Goal: Navigation & Orientation: Find specific page/section

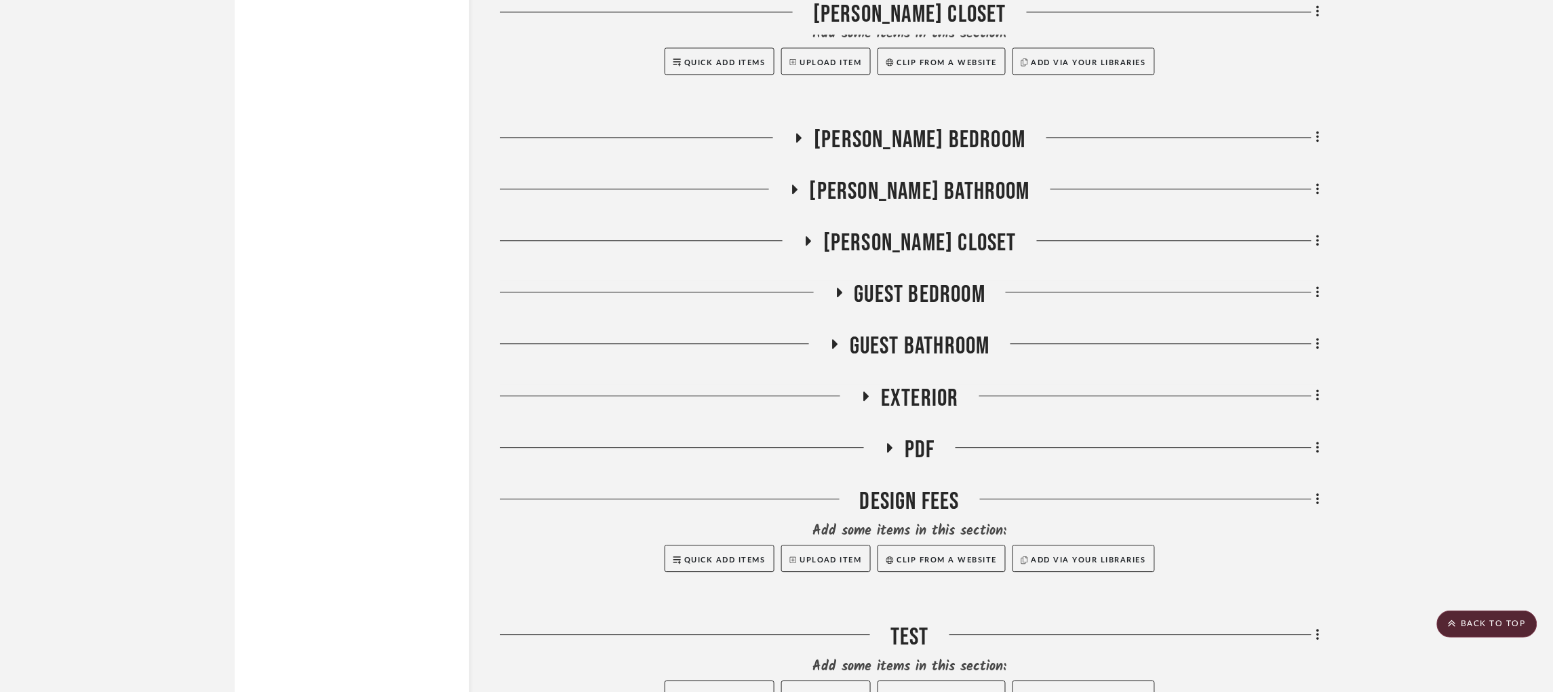
scroll to position [2949, 0]
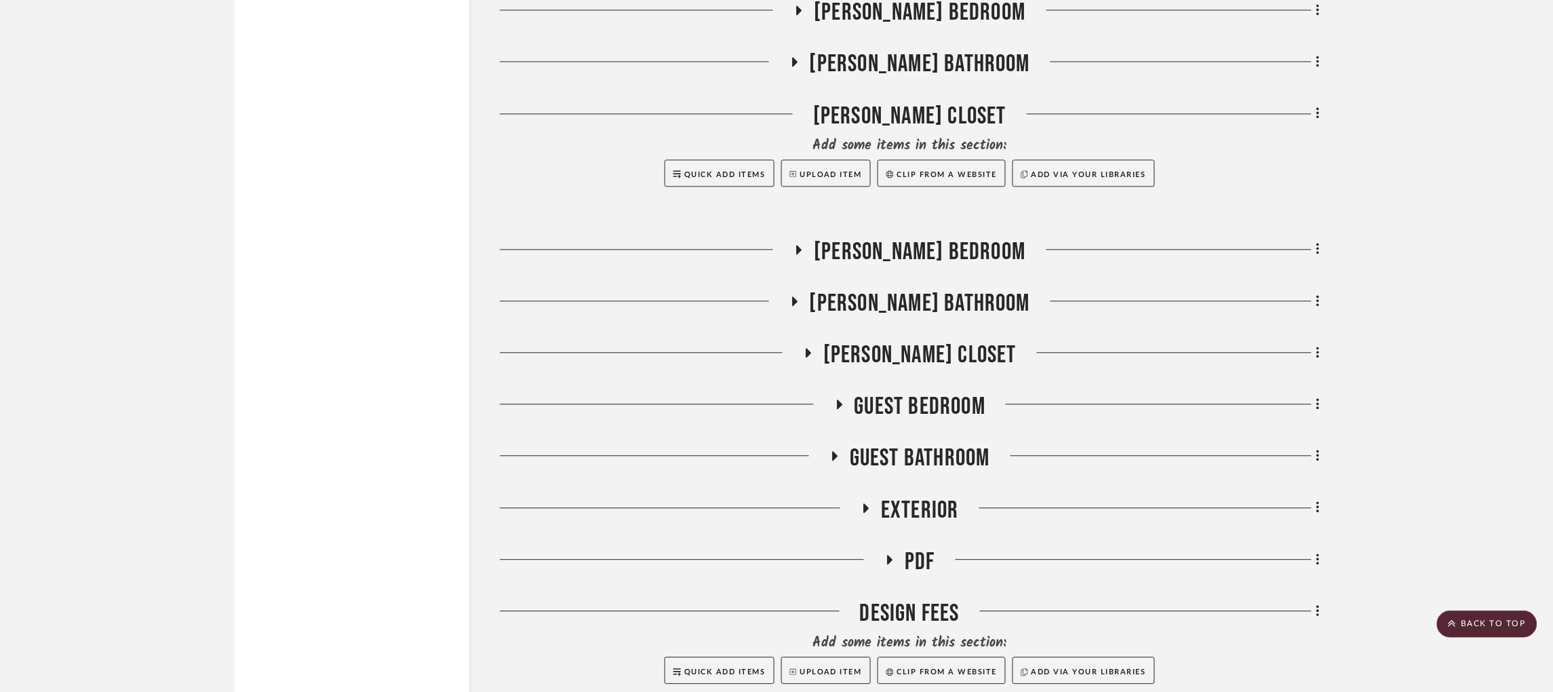
click at [802, 296] on icon at bounding box center [794, 301] width 16 height 10
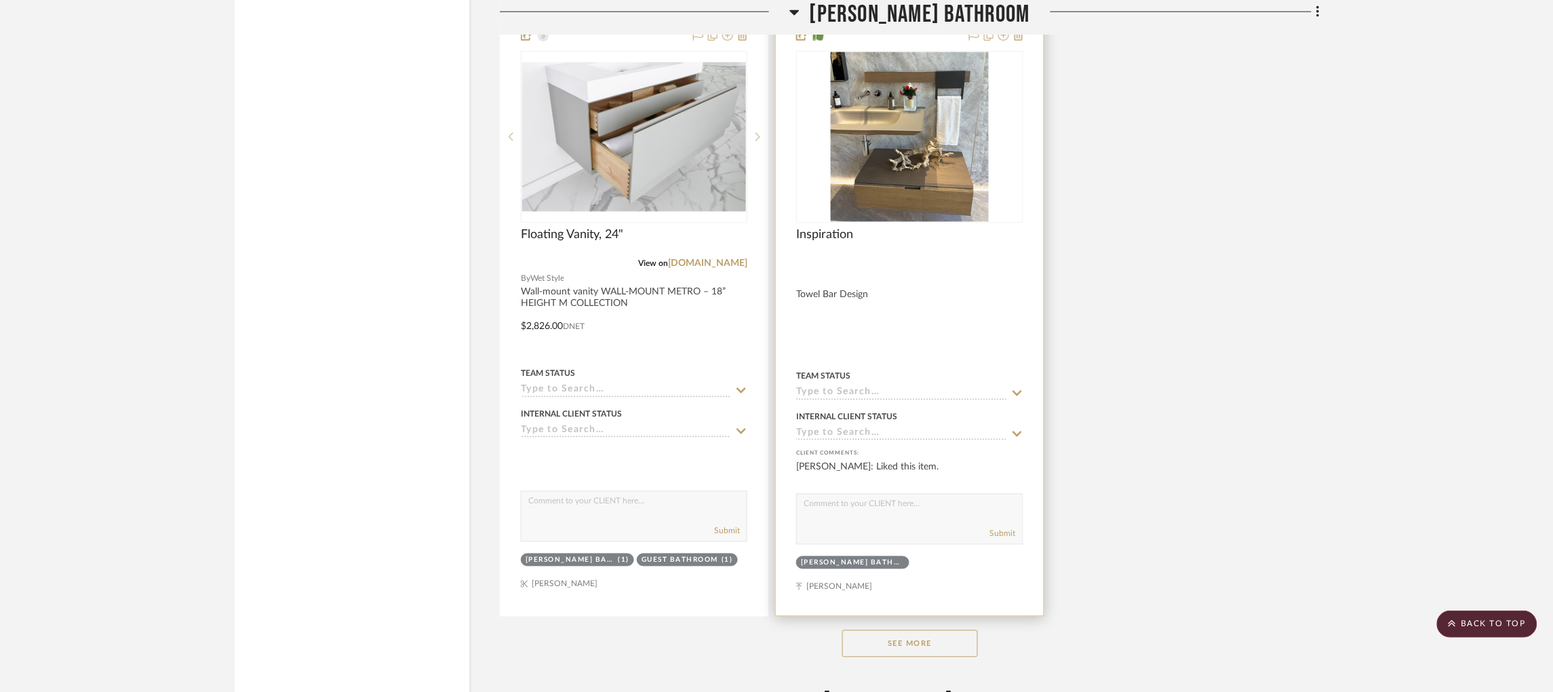
scroll to position [4779, 0]
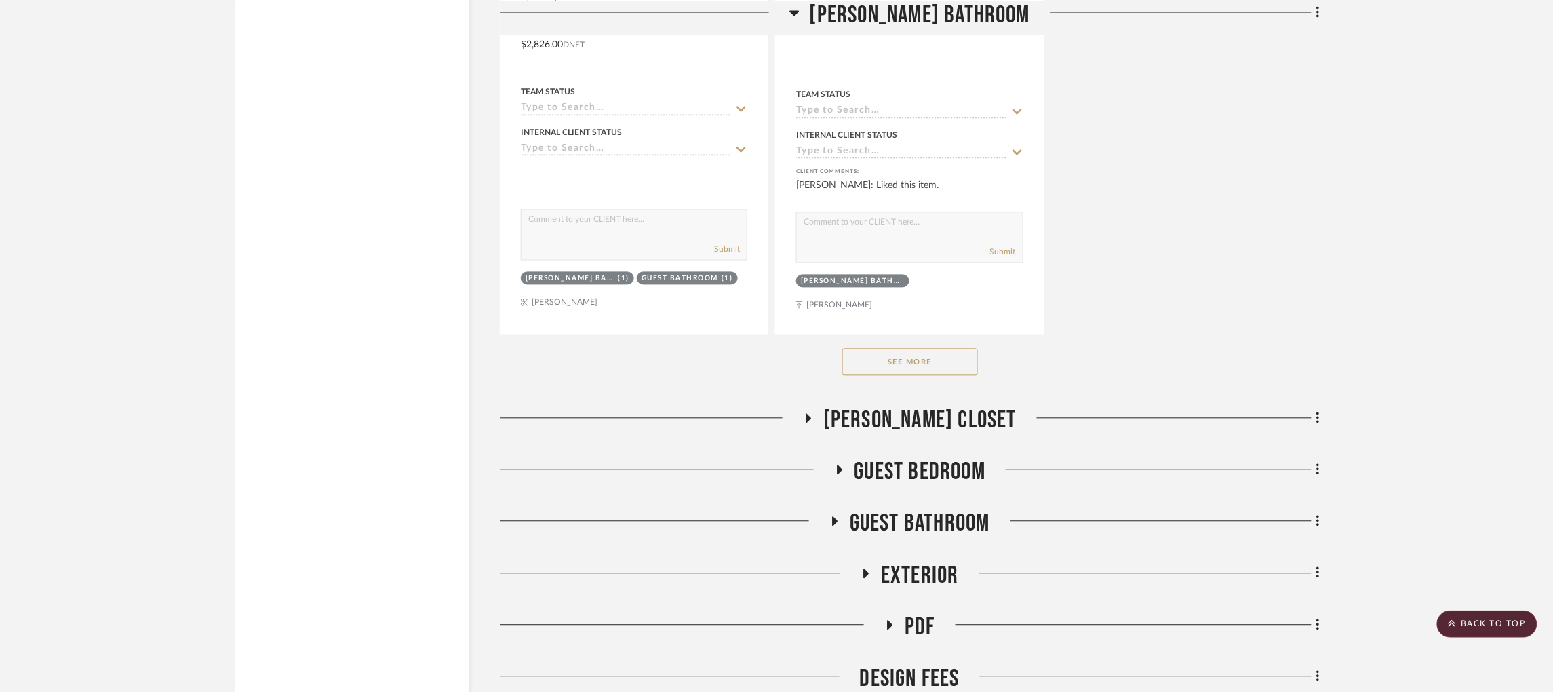
click at [900, 348] on button "See More" at bounding box center [910, 361] width 136 height 27
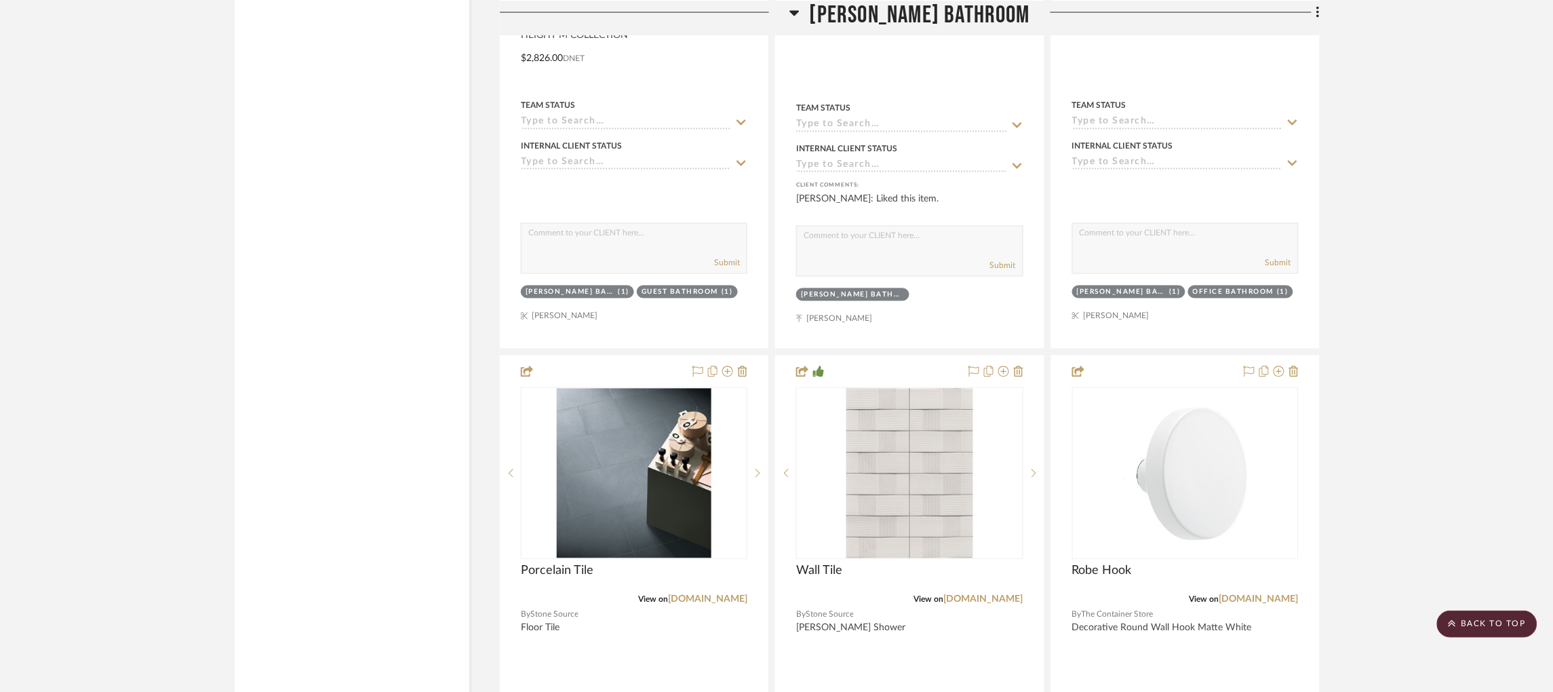
scroll to position [4983, 0]
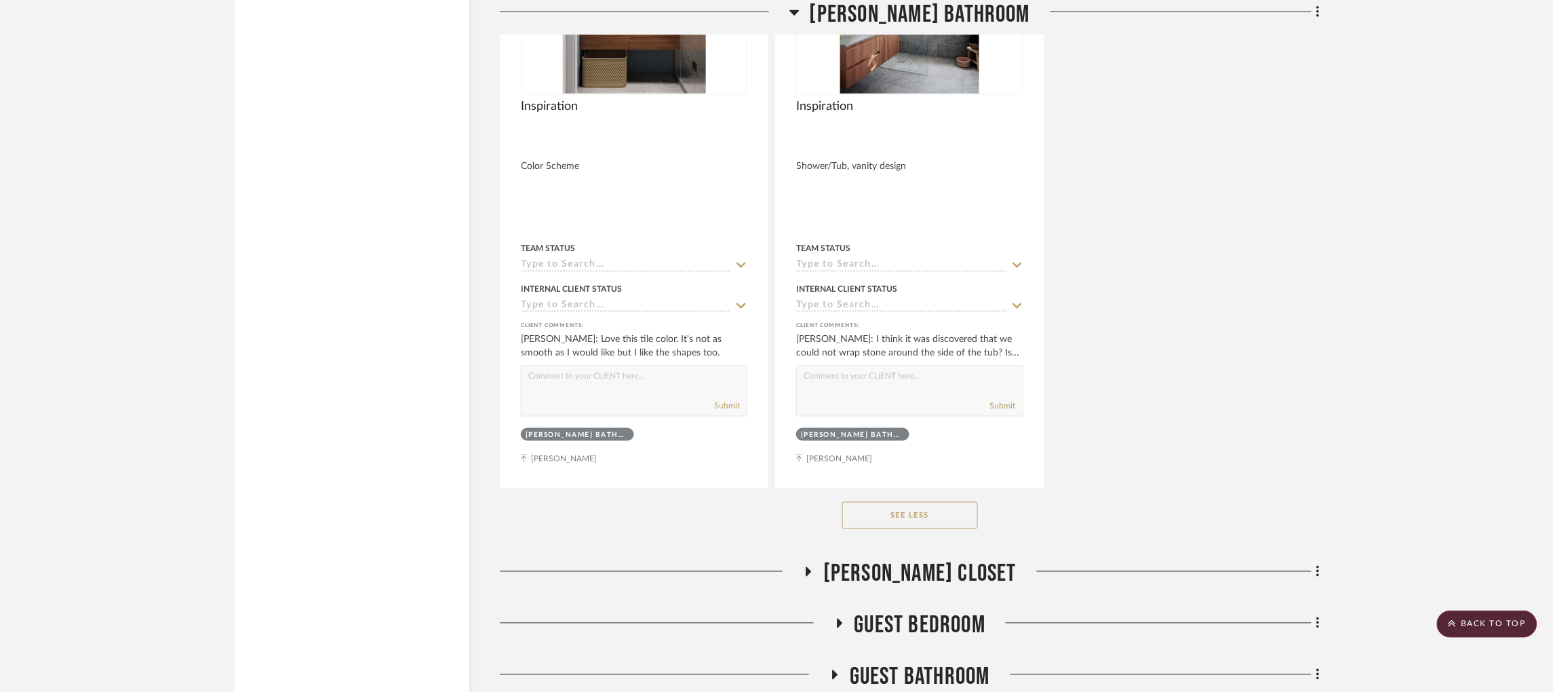
click at [930, 502] on button "See Less" at bounding box center [910, 515] width 136 height 27
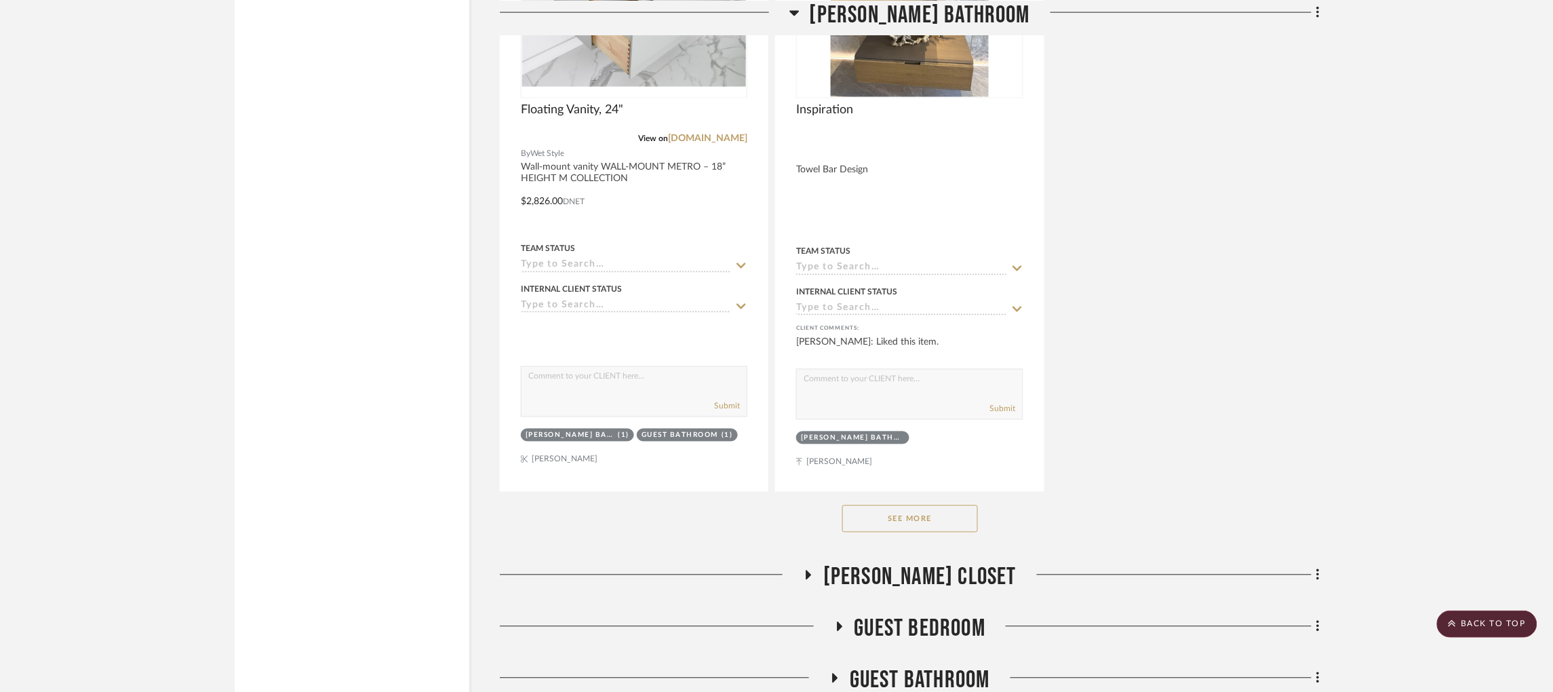
scroll to position [4545, 0]
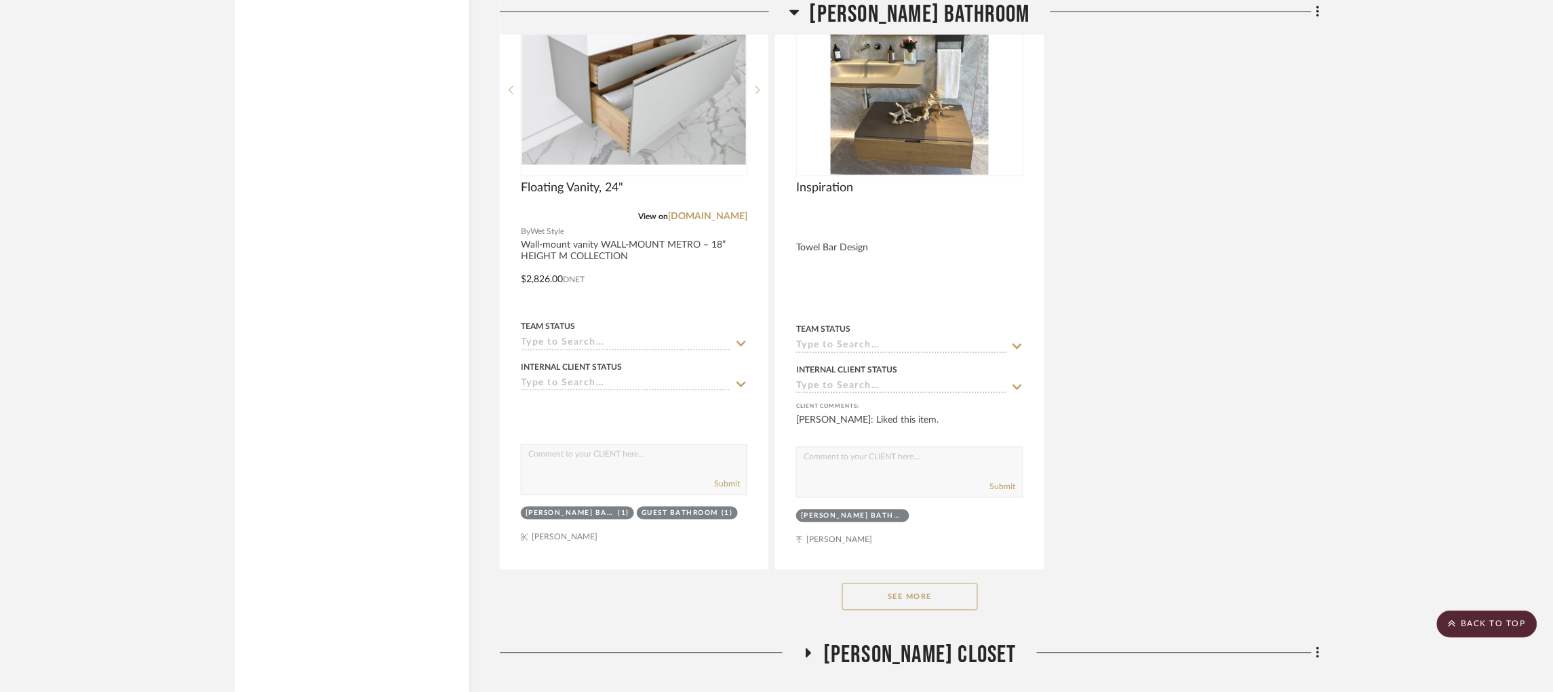
click at [943, 583] on button "See More" at bounding box center [910, 596] width 136 height 27
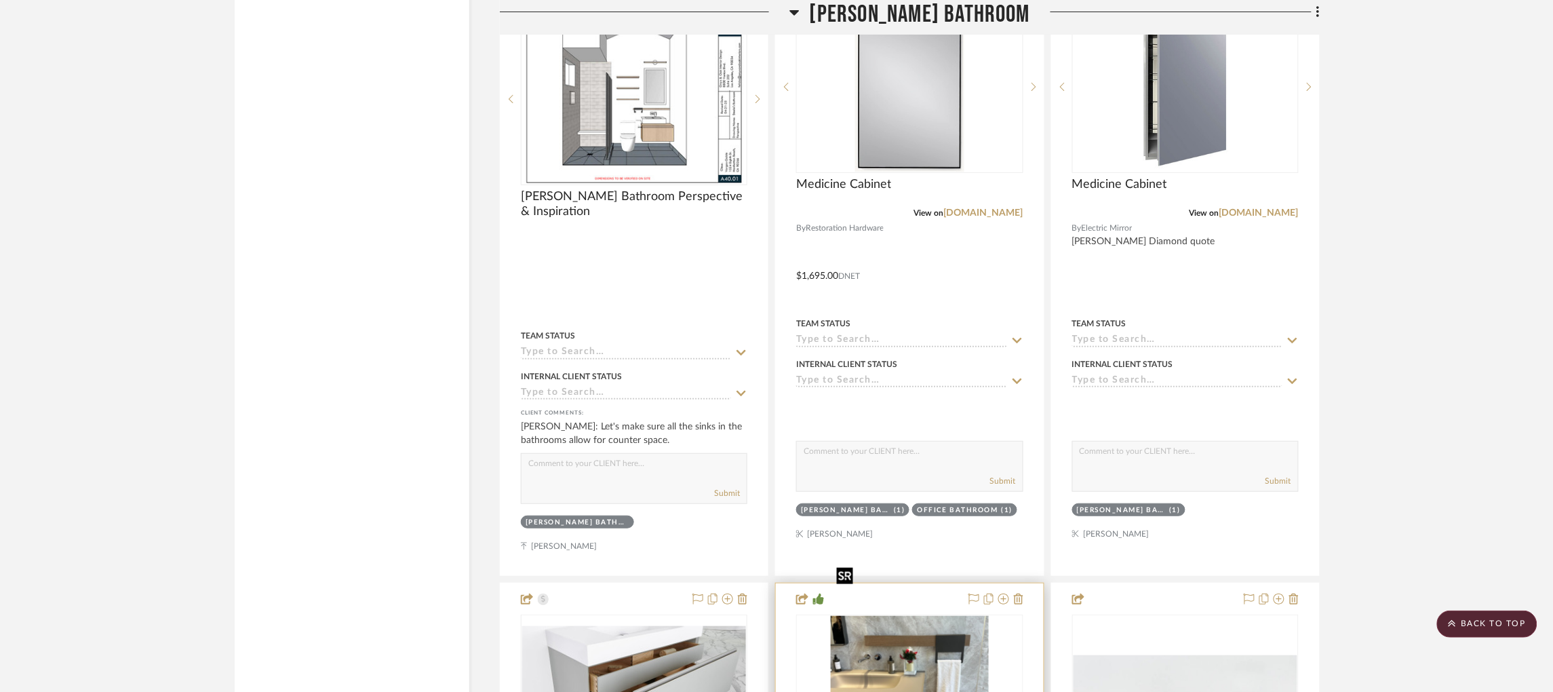
scroll to position [4138, 0]
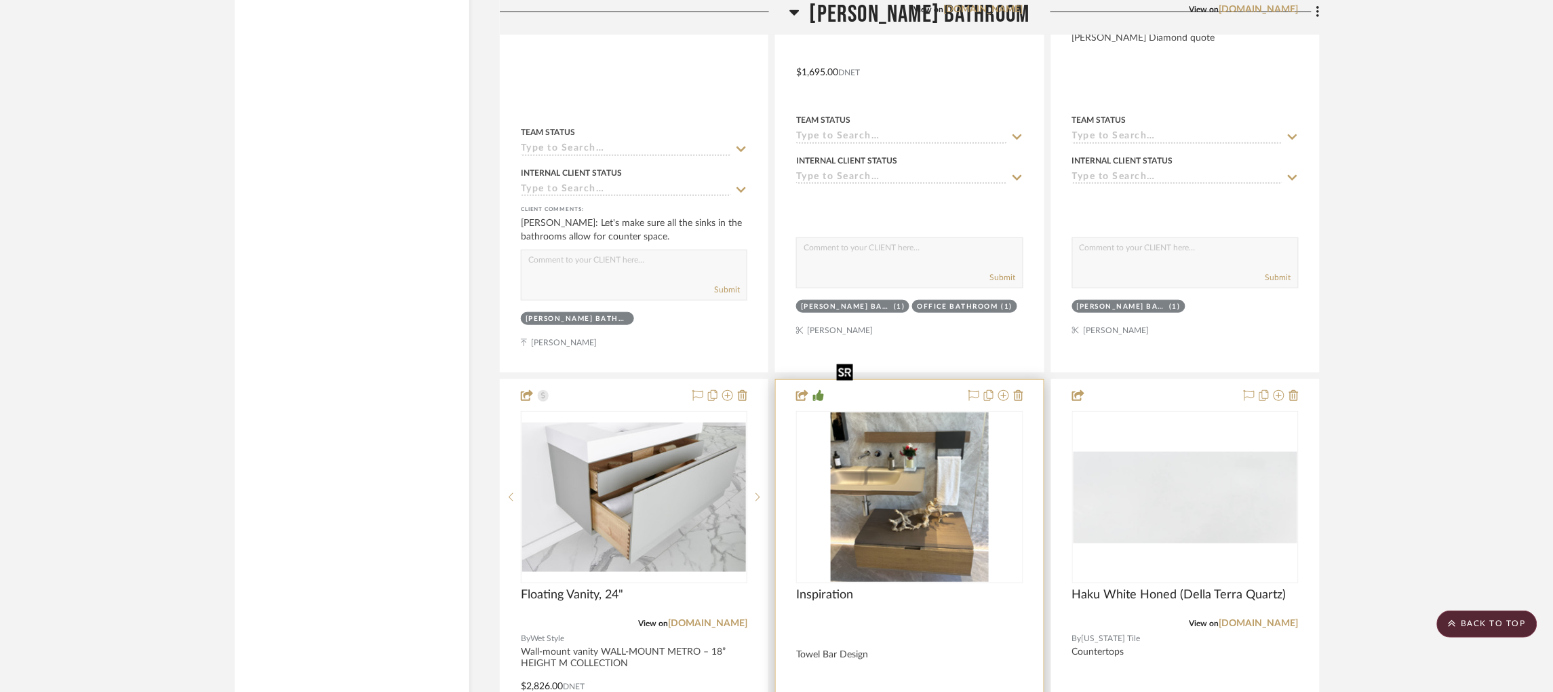
click at [950, 484] on img "0" at bounding box center [910, 497] width 158 height 170
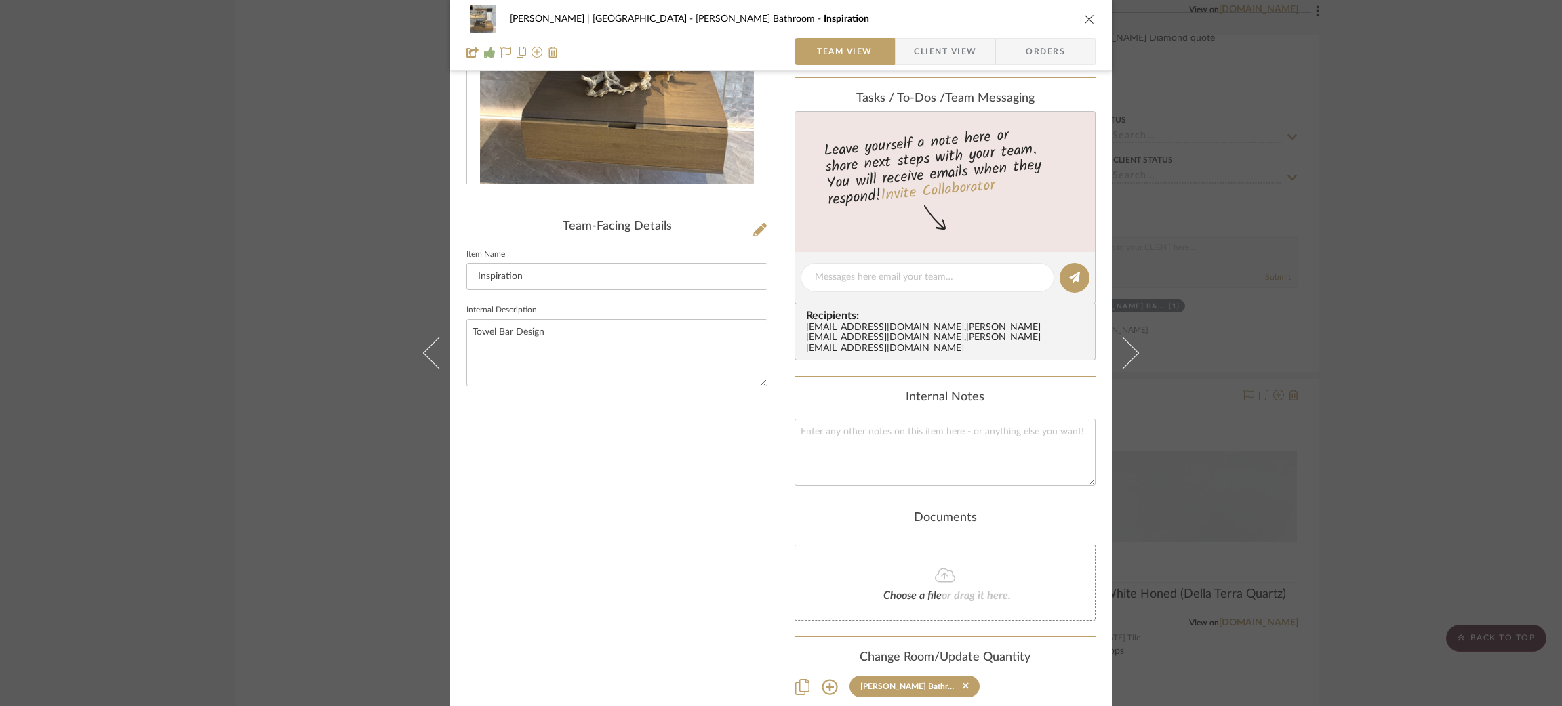
scroll to position [102, 0]
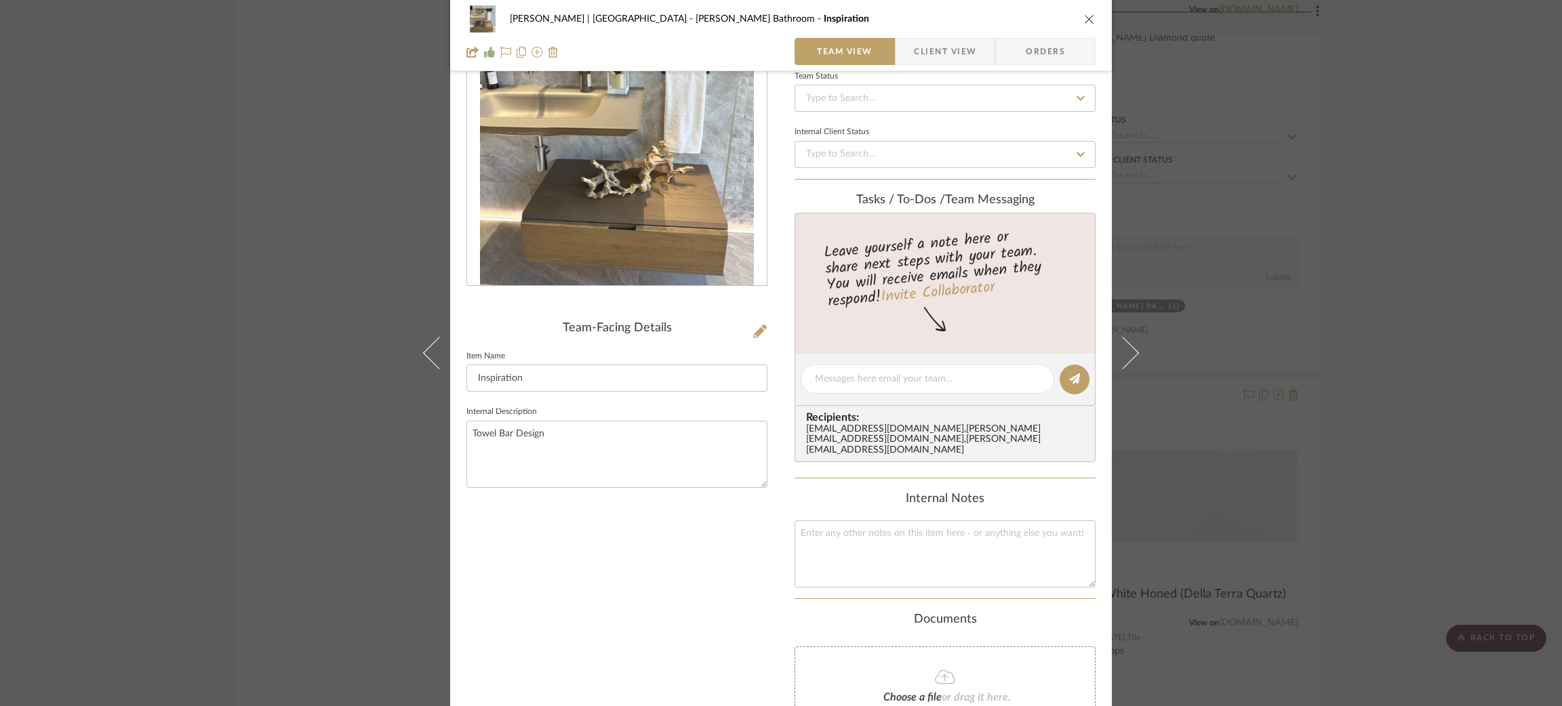
click at [678, 195] on img "0" at bounding box center [617, 139] width 274 height 294
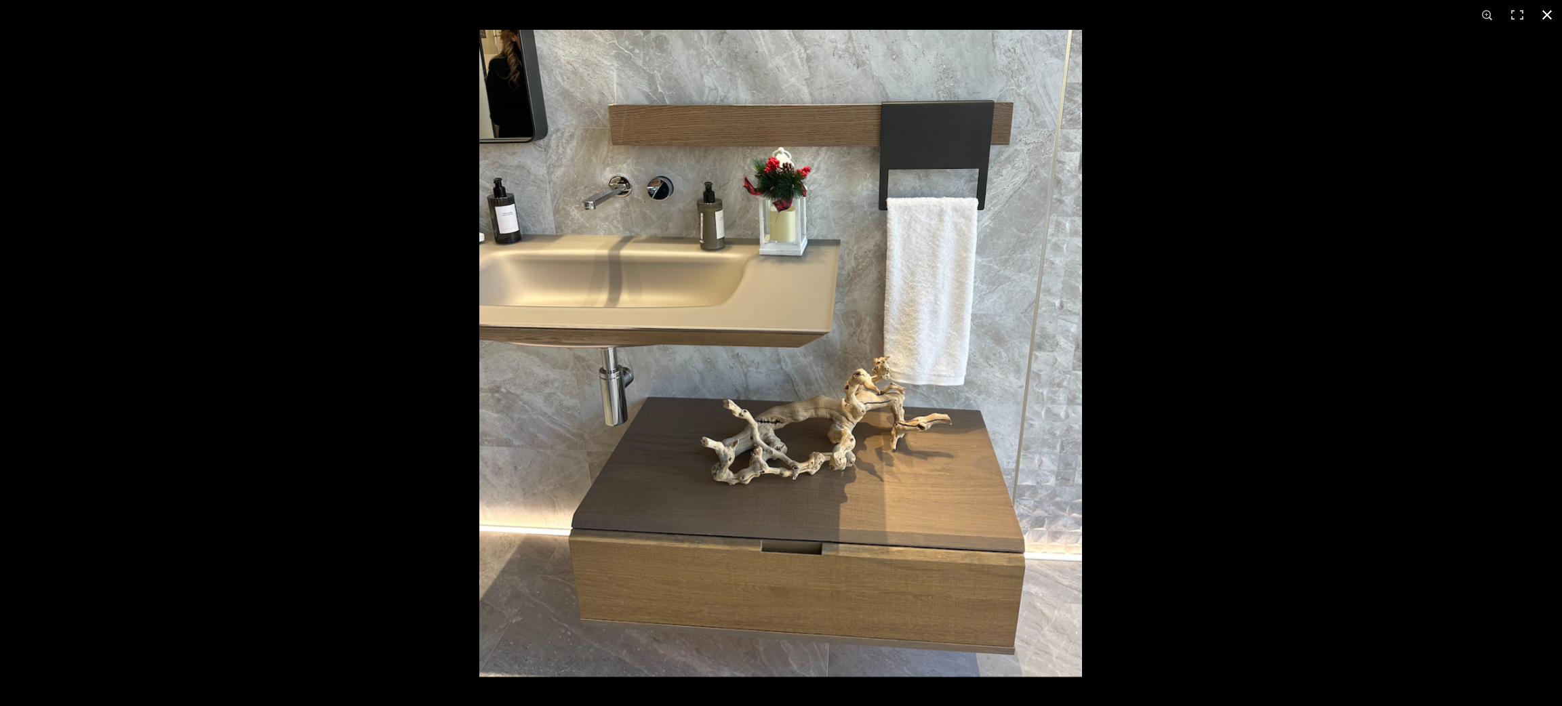
click at [390, 127] on div at bounding box center [781, 353] width 1562 height 706
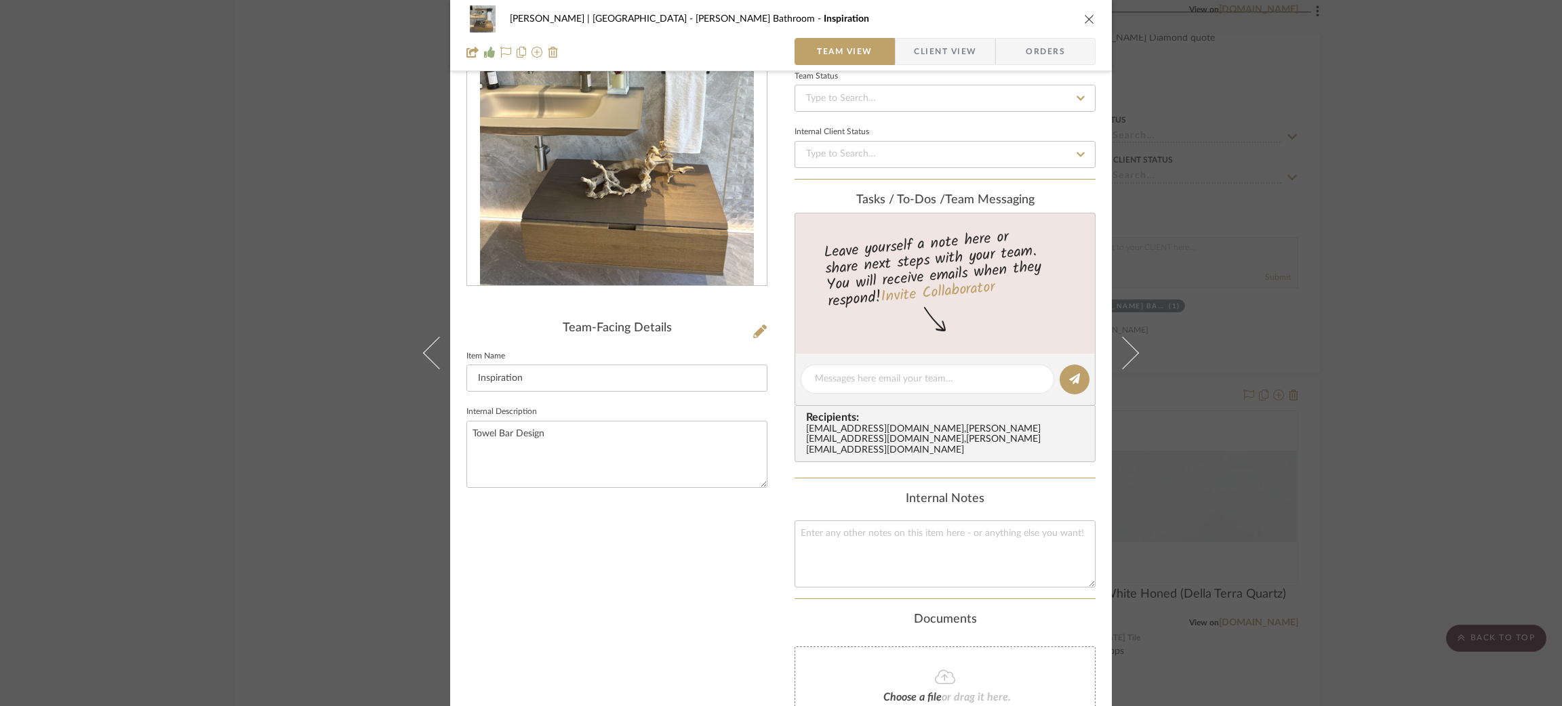
scroll to position [0, 0]
